Goal: Task Accomplishment & Management: Complete application form

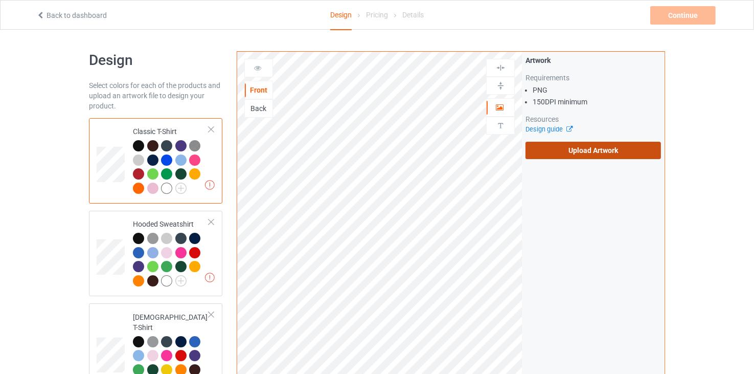
click at [585, 149] on label "Upload Artwork" at bounding box center [592, 150] width 135 height 17
click at [0, 0] on input "Upload Artwork" at bounding box center [0, 0] width 0 height 0
click at [559, 151] on label "Upload Artwork" at bounding box center [592, 150] width 135 height 17
click at [0, 0] on input "Upload Artwork" at bounding box center [0, 0] width 0 height 0
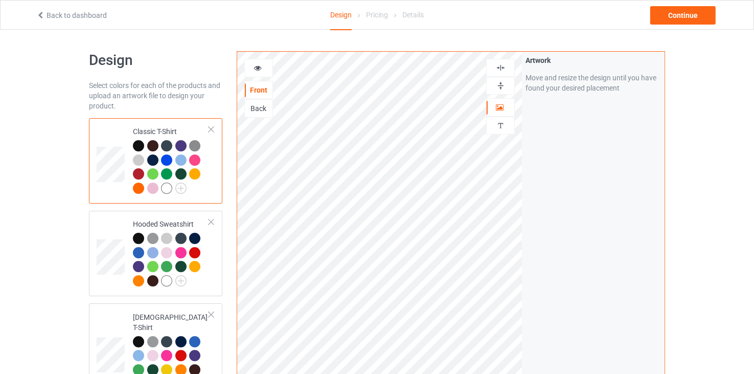
click at [570, 164] on div "Artwork Move and resize the design until you have found your desired placement" at bounding box center [593, 246] width 143 height 388
click at [588, 159] on div "Artwork Move and resize the design until you have found your desired placement" at bounding box center [593, 246] width 143 height 388
click at [114, 233] on td at bounding box center [112, 253] width 31 height 77
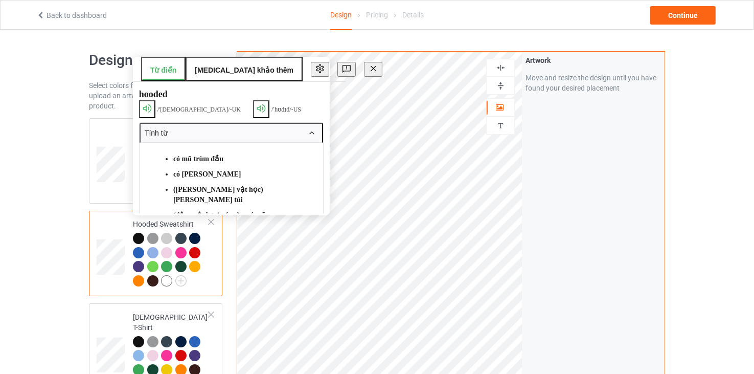
click at [597, 180] on div "Artwork Move and resize the design until you have found your desired placement" at bounding box center [593, 246] width 143 height 388
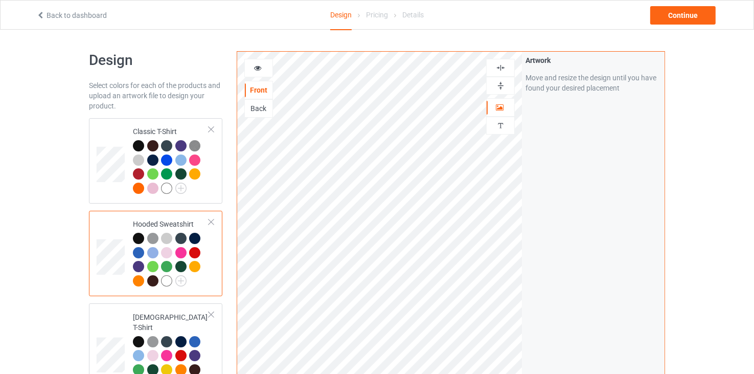
click at [708, 65] on div "Design Select colors for each of the products and upload an artwork file to des…" at bounding box center [377, 346] width 754 height 632
click at [112, 328] on td at bounding box center [112, 350] width 31 height 87
click at [552, 226] on div "Artwork Move and resize the design until you have found your desired placement" at bounding box center [593, 246] width 143 height 388
click at [101, 238] on td at bounding box center [112, 253] width 31 height 77
click at [263, 70] on div at bounding box center [259, 68] width 28 height 10
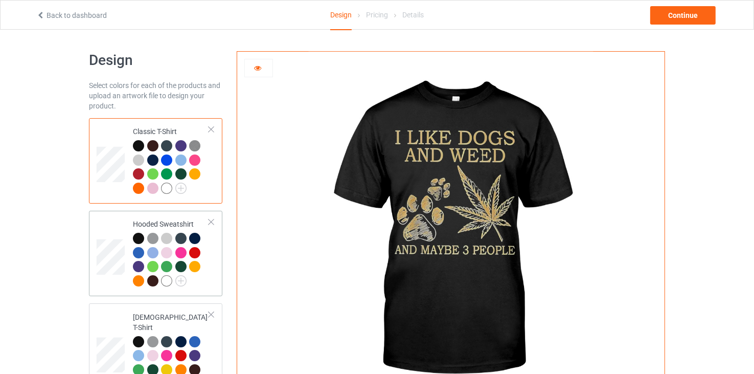
click at [110, 229] on td at bounding box center [112, 253] width 31 height 77
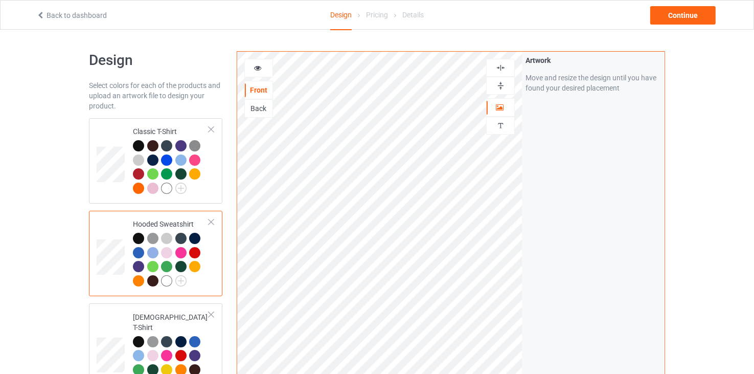
click at [261, 63] on div at bounding box center [259, 68] width 28 height 10
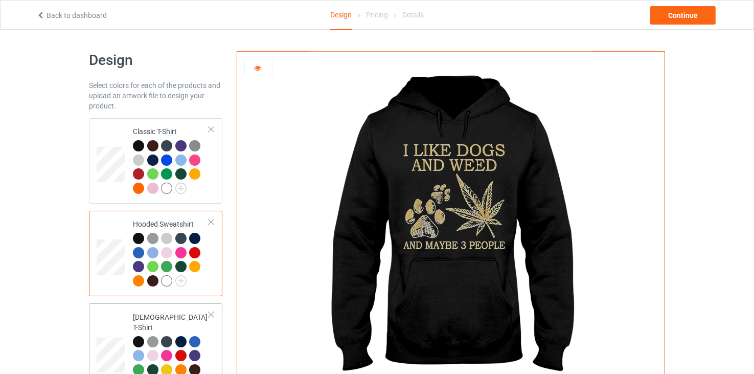
click at [119, 313] on td at bounding box center [112, 350] width 31 height 87
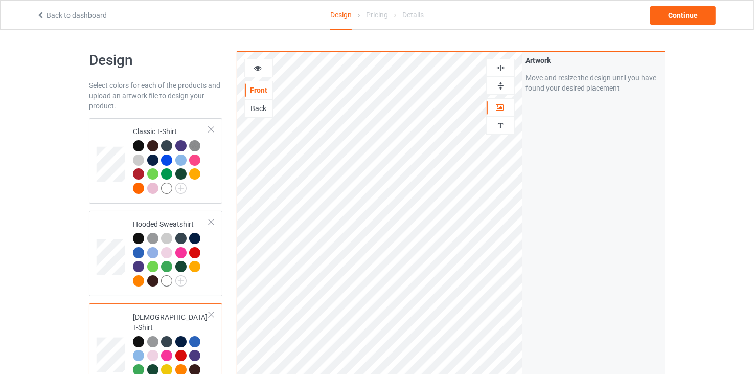
click at [264, 65] on div at bounding box center [259, 68] width 28 height 10
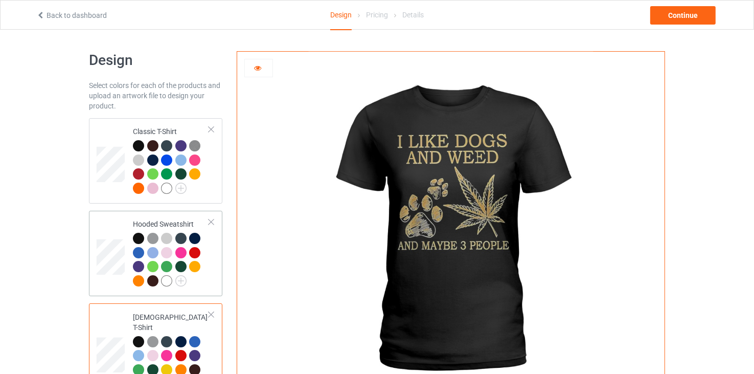
click at [121, 233] on td at bounding box center [112, 253] width 31 height 77
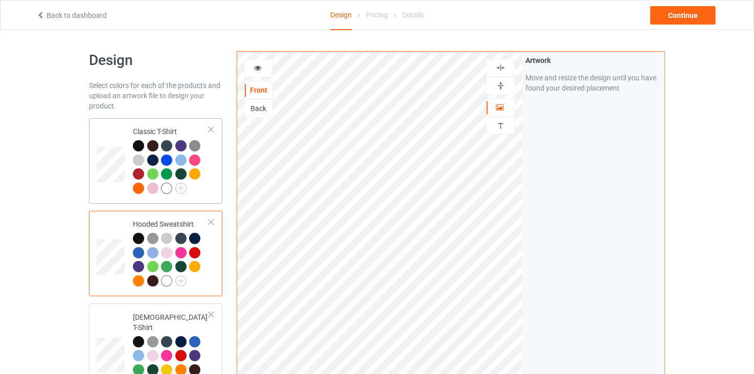
click at [114, 130] on td at bounding box center [112, 160] width 31 height 77
click at [257, 107] on div "Back" at bounding box center [259, 108] width 28 height 10
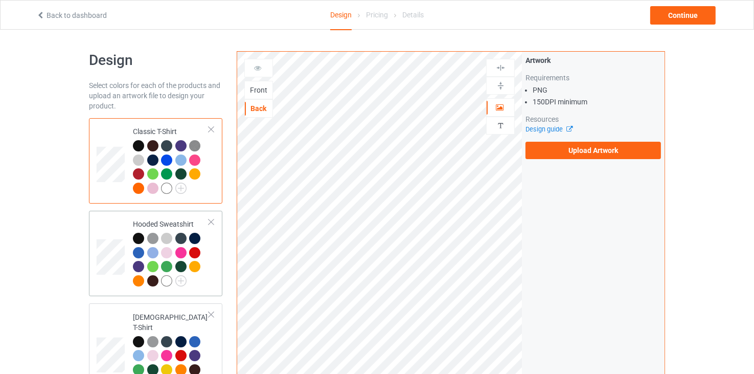
click at [110, 229] on td at bounding box center [112, 253] width 31 height 77
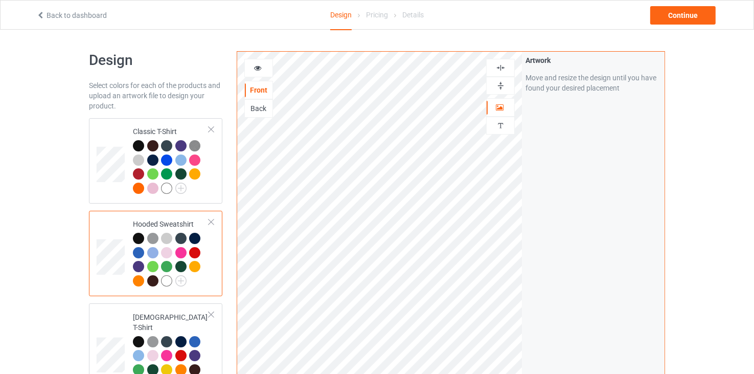
click at [260, 111] on div "Back" at bounding box center [259, 108] width 28 height 10
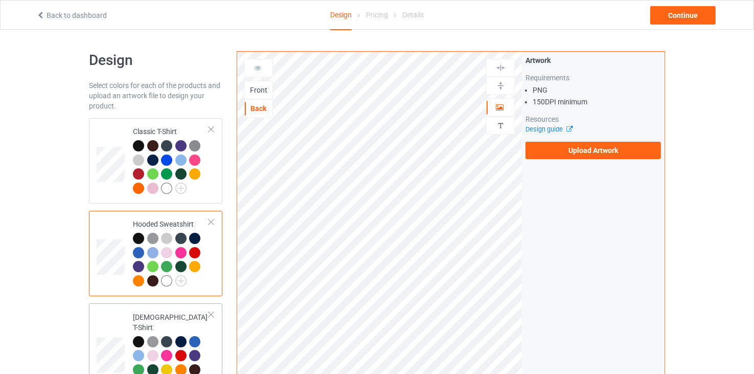
click at [111, 317] on td at bounding box center [112, 350] width 31 height 87
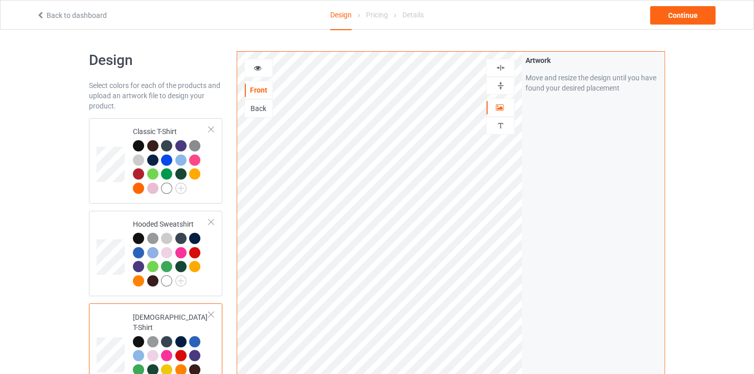
click at [258, 106] on div "Back" at bounding box center [259, 108] width 28 height 10
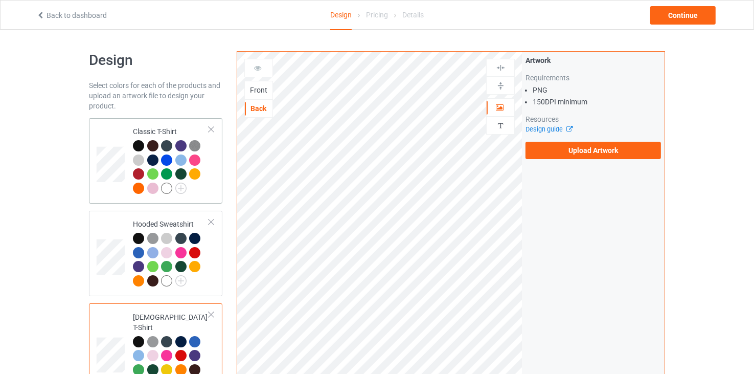
click at [106, 132] on td at bounding box center [112, 160] width 31 height 77
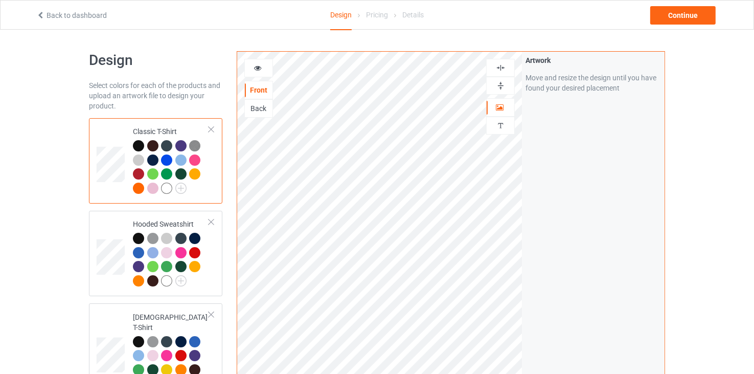
click at [255, 110] on div "Back" at bounding box center [259, 108] width 28 height 10
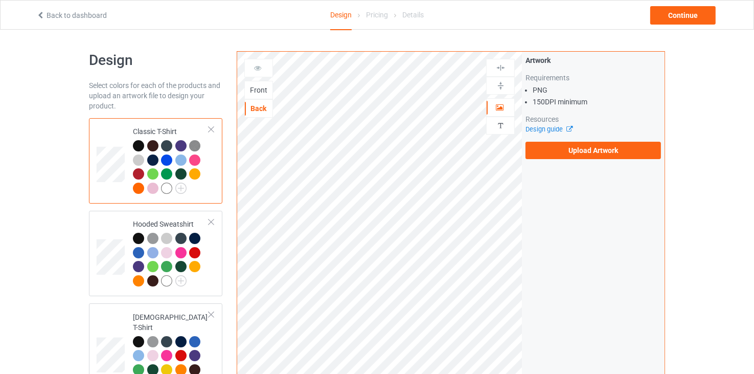
click at [261, 85] on div "Front" at bounding box center [259, 90] width 28 height 10
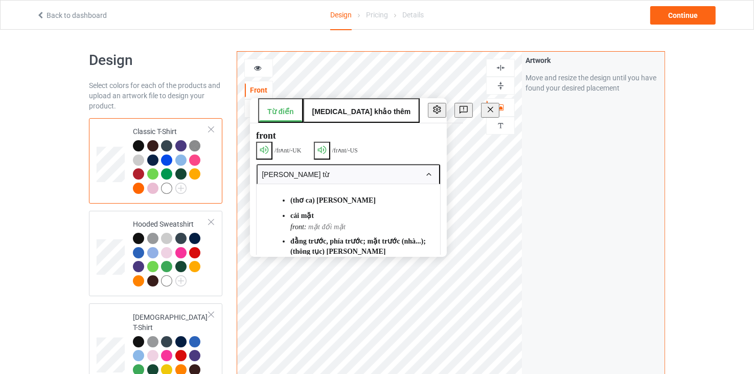
click at [211, 40] on div "Design Select colors for each of the products and upload an artwork file to des…" at bounding box center [377, 345] width 576 height 631
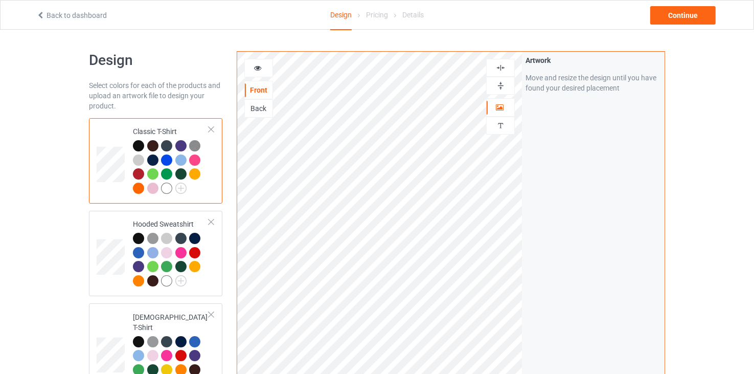
click at [255, 103] on div "Back" at bounding box center [259, 108] width 28 height 10
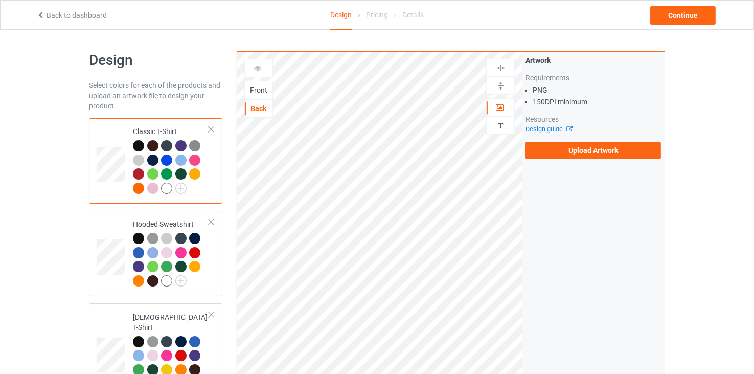
click at [260, 88] on div "Front" at bounding box center [259, 90] width 28 height 10
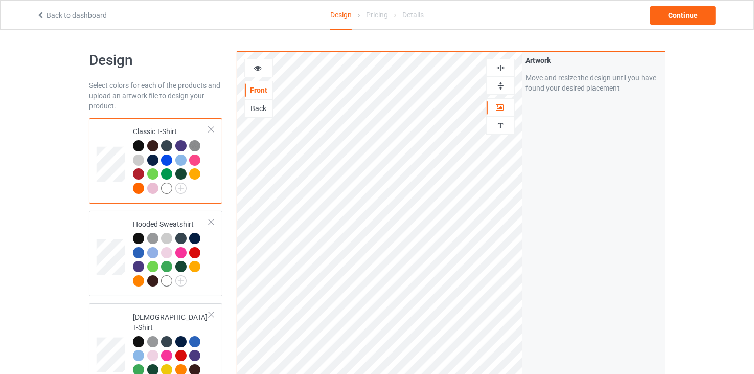
click at [229, 69] on div "Design Select colors for each of the products and upload an artwork file to des…" at bounding box center [156, 345] width 148 height 603
click at [260, 68] on icon at bounding box center [257, 66] width 9 height 7
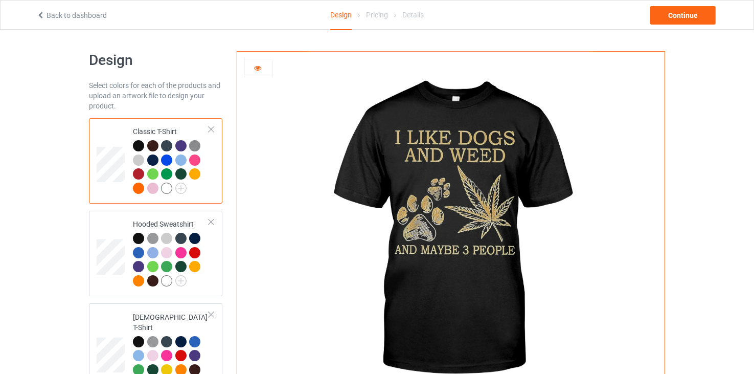
click at [698, 174] on div "Design Select colors for each of the products and upload an artwork file to des…" at bounding box center [377, 333] width 754 height 606
click at [715, 142] on div "Design Select colors for each of the products and upload an artwork file to des…" at bounding box center [377, 333] width 754 height 606
click at [696, 19] on div "Continue" at bounding box center [682, 15] width 65 height 18
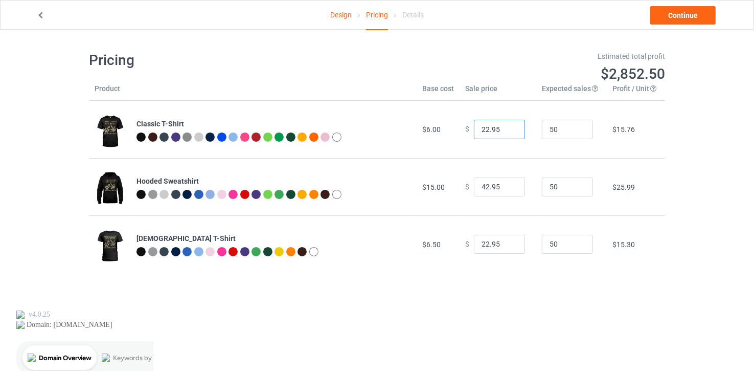
click at [499, 125] on input "22.95" at bounding box center [499, 129] width 51 height 19
drag, startPoint x: 499, startPoint y: 125, endPoint x: 466, endPoint y: 130, distance: 33.2
click at [466, 130] on div "$ 22.95" at bounding box center [497, 129] width 65 height 19
type input "18.99"
drag, startPoint x: 482, startPoint y: 184, endPoint x: 469, endPoint y: 188, distance: 13.8
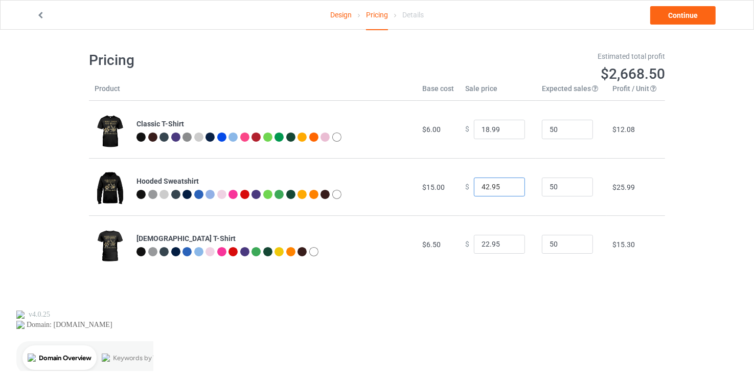
click at [474, 188] on input "42.95" at bounding box center [499, 186] width 51 height 19
drag, startPoint x: 479, startPoint y: 181, endPoint x: 469, endPoint y: 182, distance: 9.7
click at [474, 182] on input "39.99" at bounding box center [499, 186] width 51 height 19
click at [481, 183] on input "39.99" at bounding box center [499, 186] width 51 height 19
type input "35.99"
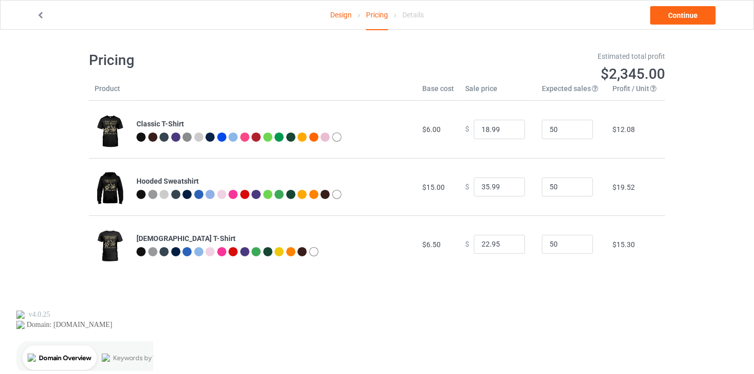
click at [490, 205] on td "$ 35.99" at bounding box center [497, 186] width 77 height 57
click at [492, 128] on input "18.99" at bounding box center [499, 129] width 51 height 19
click at [494, 241] on input "22.95" at bounding box center [499, 244] width 51 height 19
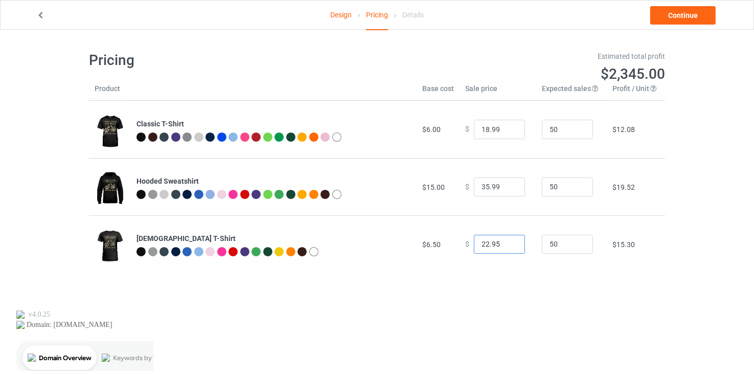
paste input "18.99"
click at [480, 242] on input "18.99" at bounding box center [499, 244] width 51 height 19
click at [481, 241] on input "18.99" at bounding box center [499, 244] width 51 height 19
type input "19.99"
click at [484, 263] on td "$ 19.99" at bounding box center [497, 243] width 77 height 57
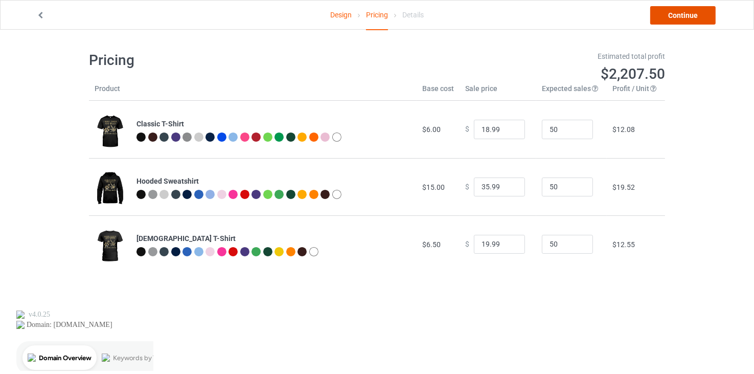
click at [690, 19] on link "Continue" at bounding box center [682, 15] width 65 height 18
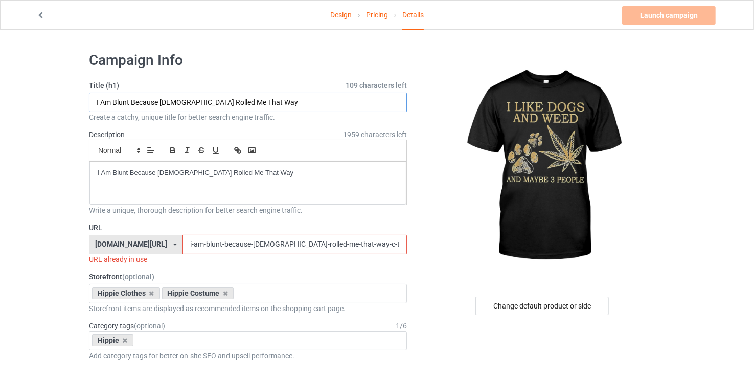
click at [287, 99] on input "I Am Blunt Because [DEMOGRAPHIC_DATA] Rolled Me That Way" at bounding box center [248, 102] width 318 height 19
paste input "Like Dogs And Weed And Maybe 3 People"
paste input "Maybe 3 People"
type input "I Like Dogs And Weed And Maybe 3 People"
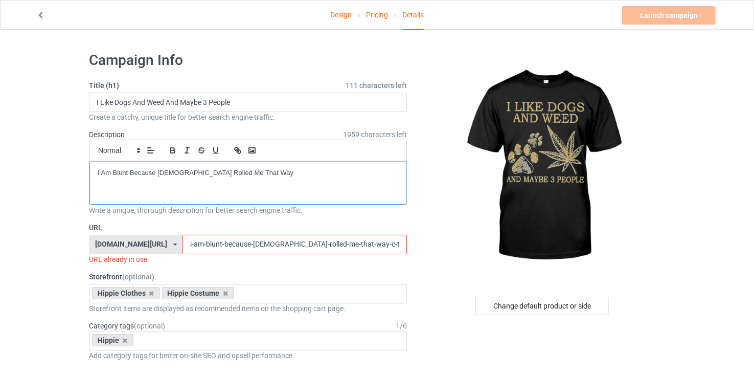
click at [209, 168] on p "I Am Blunt Because [DEMOGRAPHIC_DATA] Rolled Me That Way" at bounding box center [248, 173] width 301 height 10
click at [294, 245] on input "i-am-blunt-because-[DEMOGRAPHIC_DATA]-rolled-me-that-way-c-tshirt" at bounding box center [294, 244] width 224 height 19
paste input "I Like Dogs And Weed And Maybe 3 People"
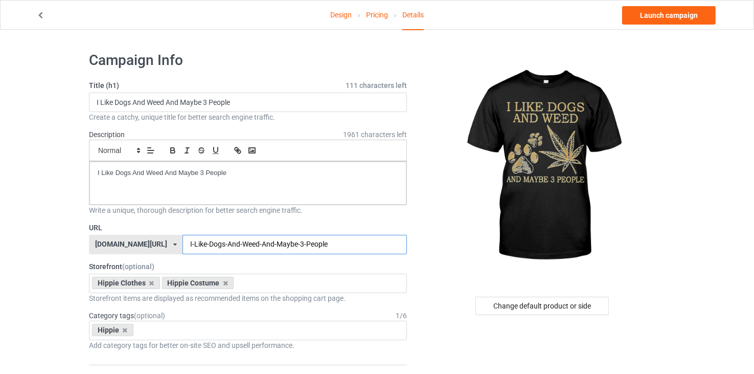
type input "I-Like-Dogs-And-Weed-And-Maybe-3-People"
click at [435, 265] on div at bounding box center [543, 166] width 244 height 230
click at [569, 308] on div "Change default product or side" at bounding box center [541, 305] width 133 height 18
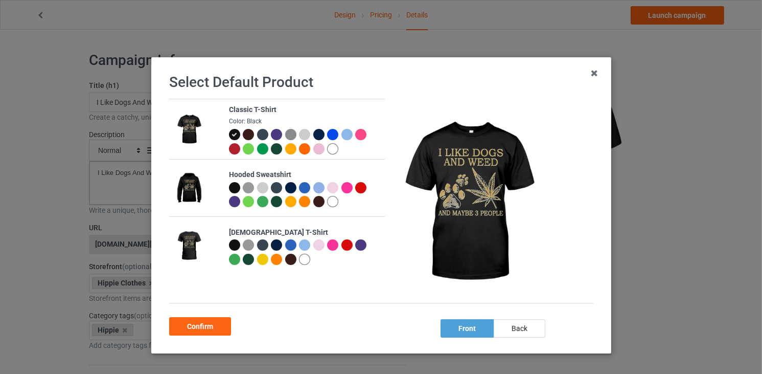
click at [232, 132] on icon at bounding box center [235, 135] width 6 height 6
click at [203, 323] on div "Confirm" at bounding box center [200, 326] width 62 height 18
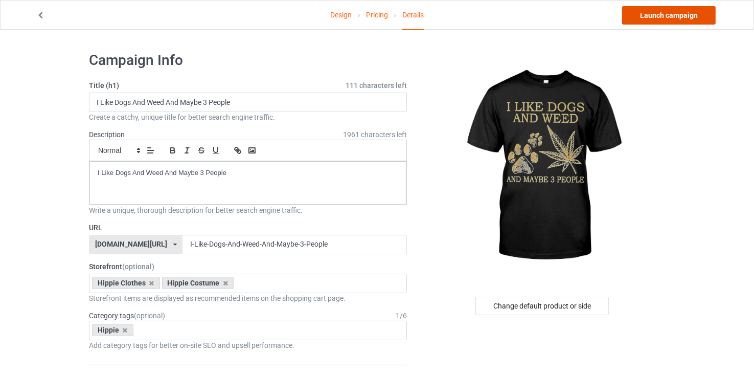
click at [706, 14] on link "Launch campaign" at bounding box center [669, 15] width 94 height 18
